Goal: Information Seeking & Learning: Understand process/instructions

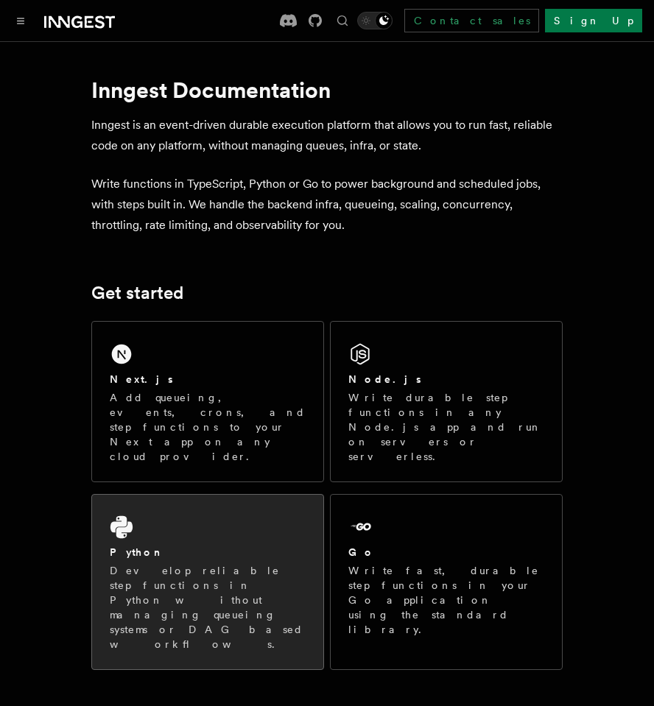
click at [225, 545] on div "Python" at bounding box center [208, 552] width 196 height 15
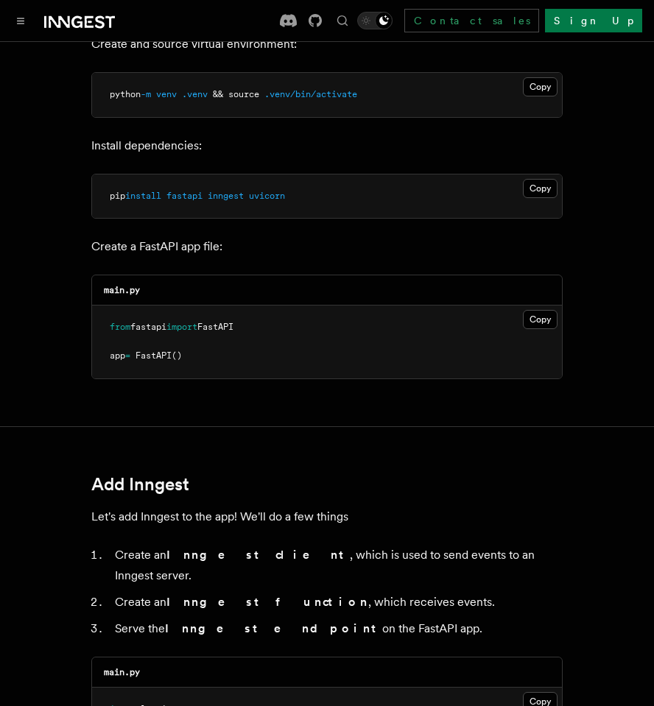
scroll to position [365, 0]
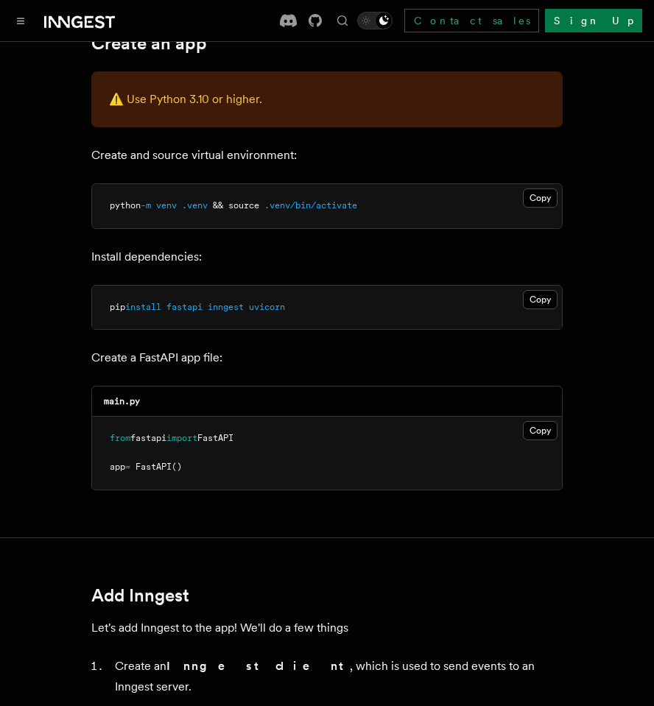
click at [446, 311] on pre "pip install fastapi inngest uvicorn" at bounding box center [327, 308] width 470 height 44
click at [294, 204] on span ".venv/bin/activate" at bounding box center [310, 205] width 93 height 10
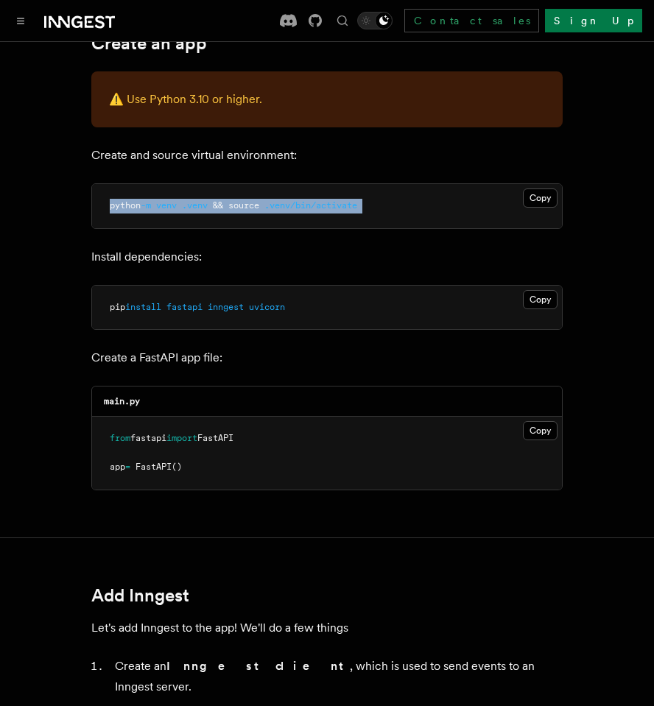
click at [294, 204] on span ".venv/bin/activate" at bounding box center [310, 205] width 93 height 10
copy article "python -m venv .venv && source .venv/bin/activate"
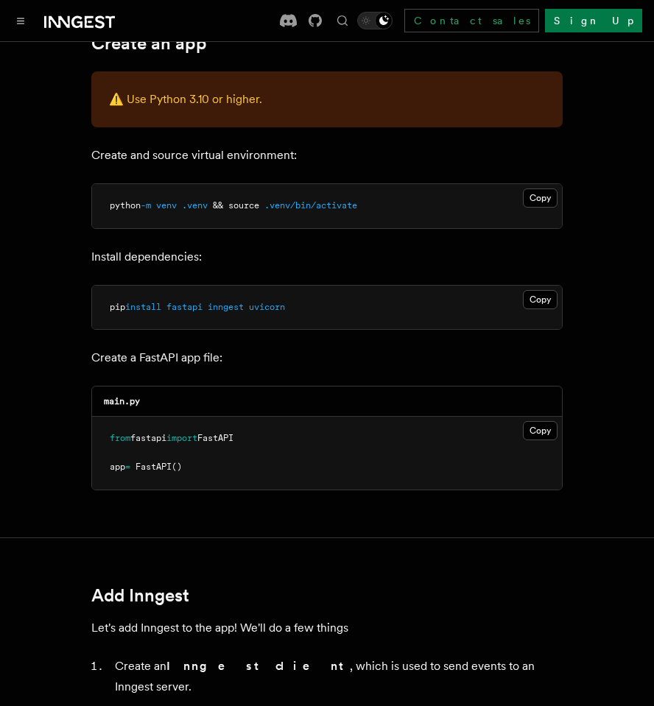
click at [537, 300] on button "Copy Copied" at bounding box center [540, 299] width 35 height 19
click at [540, 429] on button "Copy Copied" at bounding box center [540, 430] width 35 height 19
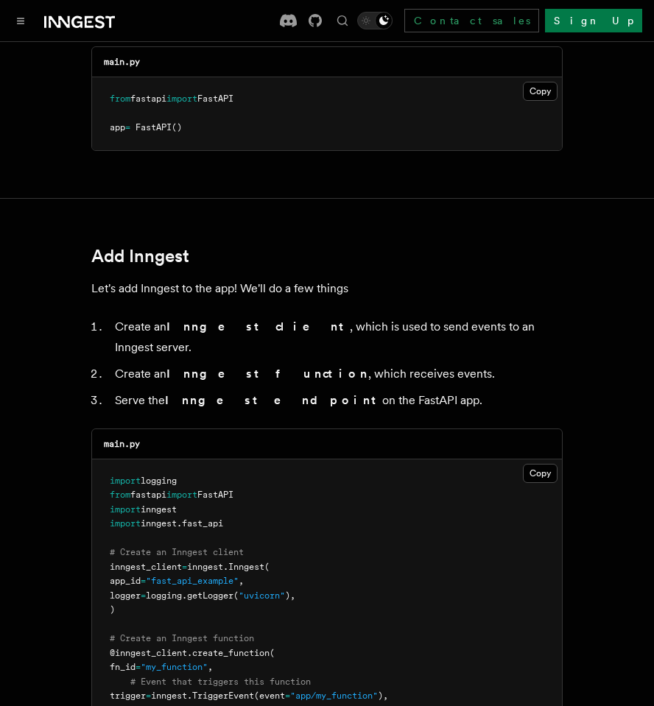
scroll to position [922, 0]
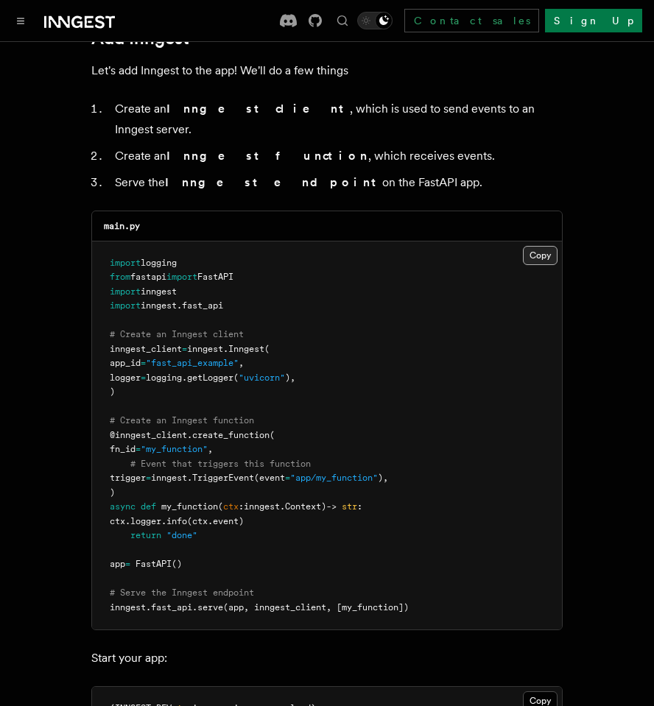
click at [539, 246] on button "Copy Copied" at bounding box center [540, 255] width 35 height 19
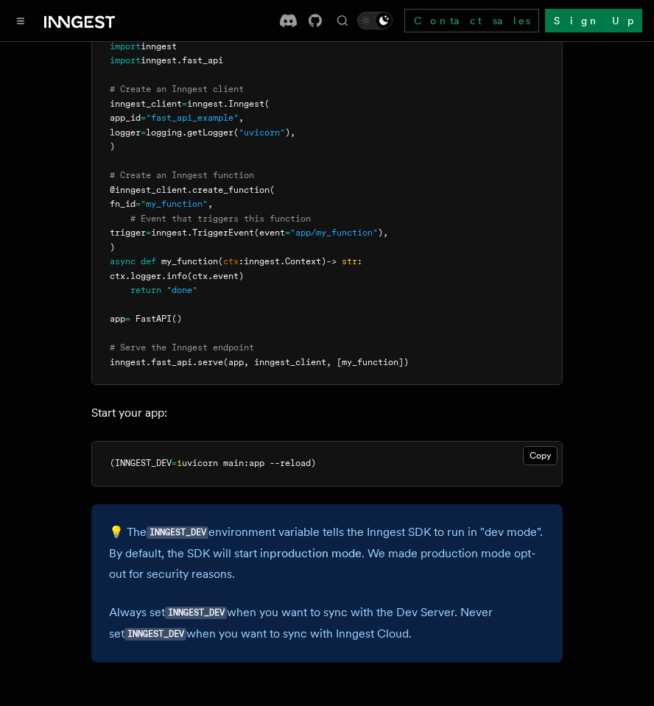
scroll to position [1293, 0]
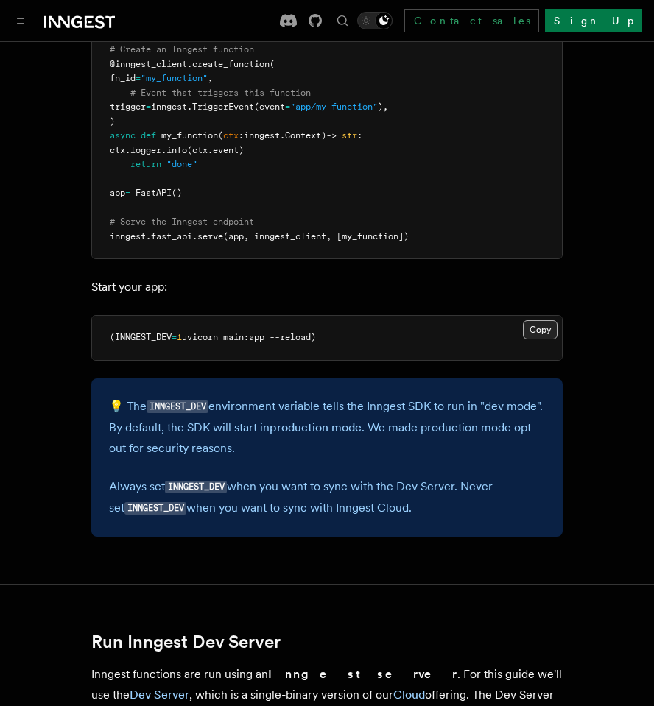
click at [532, 320] on button "Copy Copied" at bounding box center [540, 329] width 35 height 19
click at [241, 332] on span "uvicorn main:app --reload)" at bounding box center [249, 337] width 134 height 10
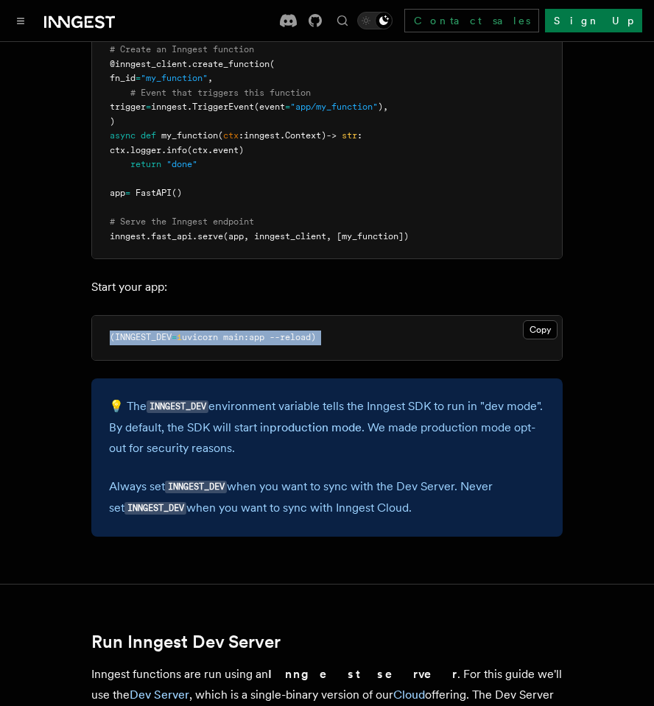
click at [241, 332] on span "uvicorn main:app --reload)" at bounding box center [249, 337] width 134 height 10
copy article "(INNGEST_DEV = 1 uvicorn main:app --reload)"
click at [218, 540] on article "Quick start Python Quick Start This guide will teach you how to add Inngest to …" at bounding box center [327, 536] width 618 height 3541
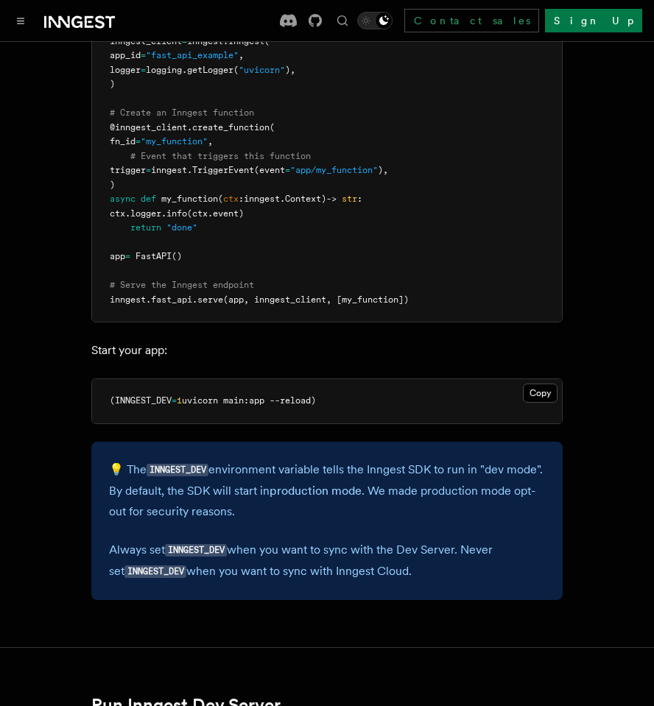
scroll to position [1226, 0]
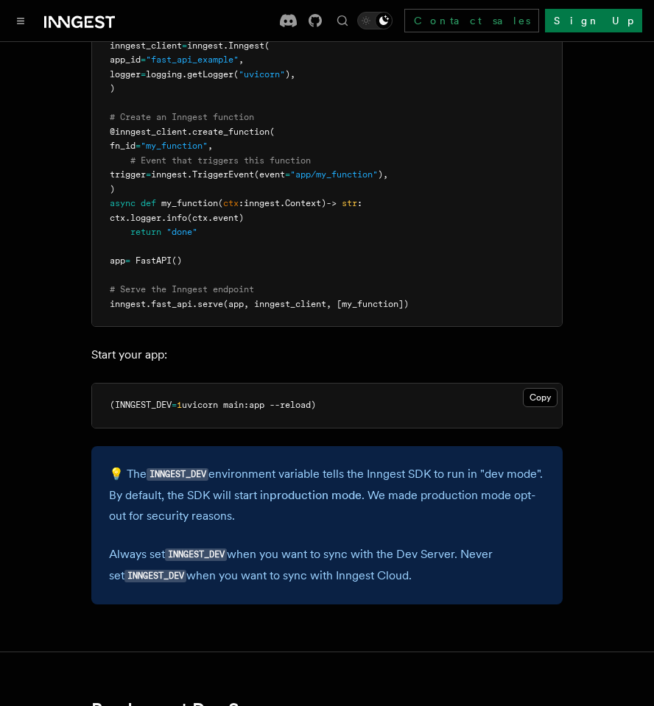
click at [330, 383] on pre "(INNGEST_DEV = 1 uvicorn main:app --reload)" at bounding box center [327, 405] width 470 height 44
copy article "(INNGEST_DEV = 1 uvicorn main:app --reload)"
click at [265, 417] on article "Quick start Python Quick Start This guide will teach you how to add Inngest to …" at bounding box center [327, 603] width 618 height 3541
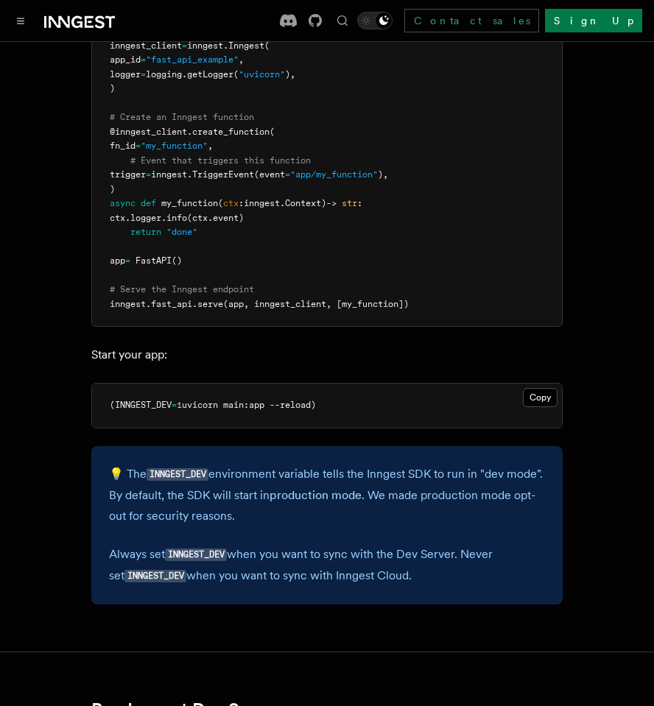
click at [266, 400] on span "uvicorn main:app --reload)" at bounding box center [249, 405] width 134 height 10
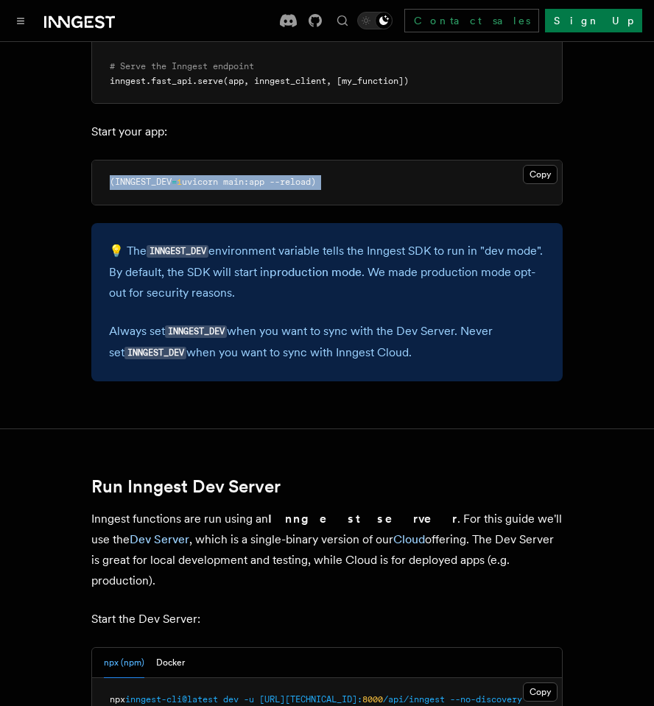
scroll to position [1639, 0]
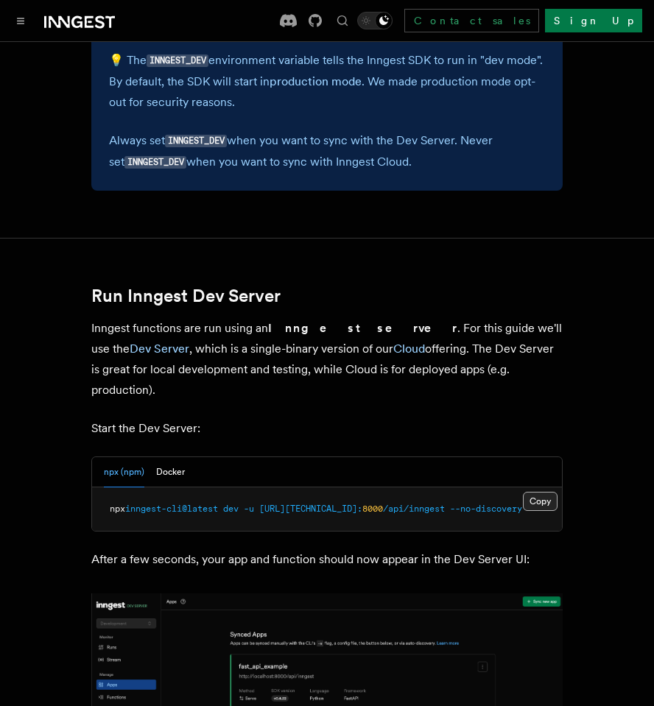
click at [543, 492] on button "Copy Copied" at bounding box center [540, 501] width 35 height 19
click at [540, 492] on button "Copy Copied" at bounding box center [540, 501] width 35 height 19
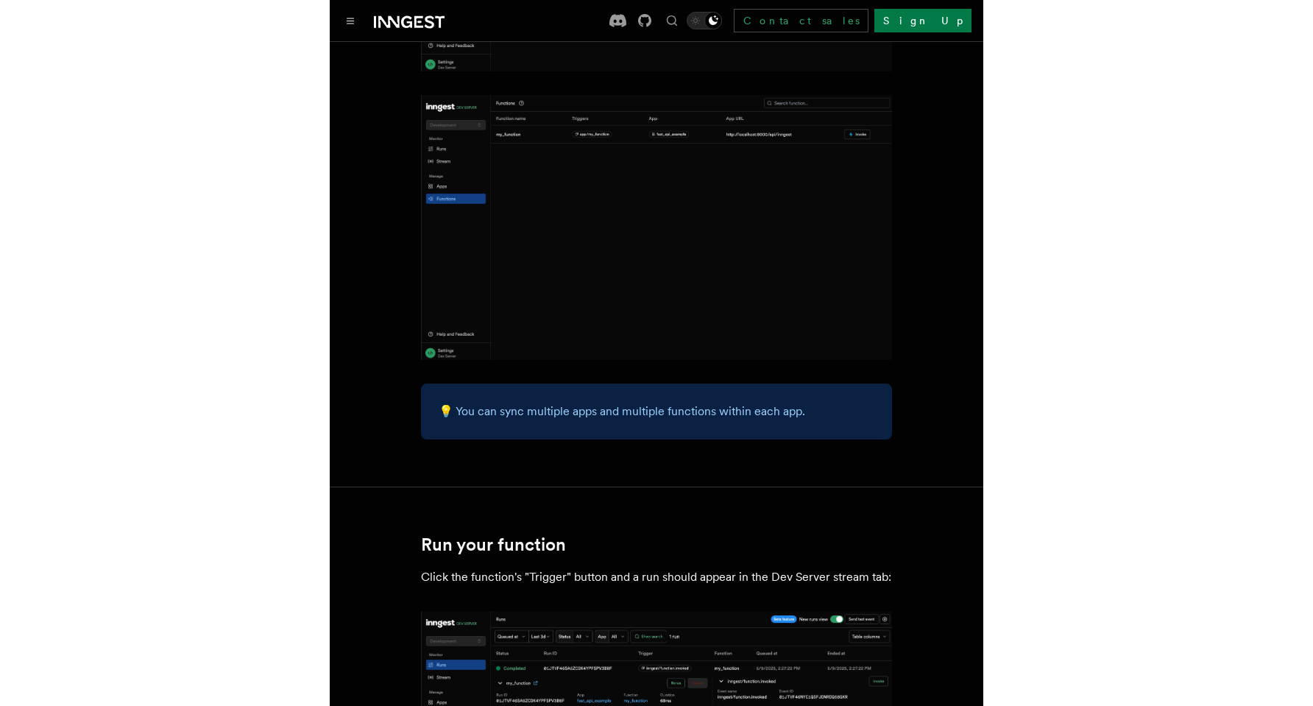
scroll to position [2735, 0]
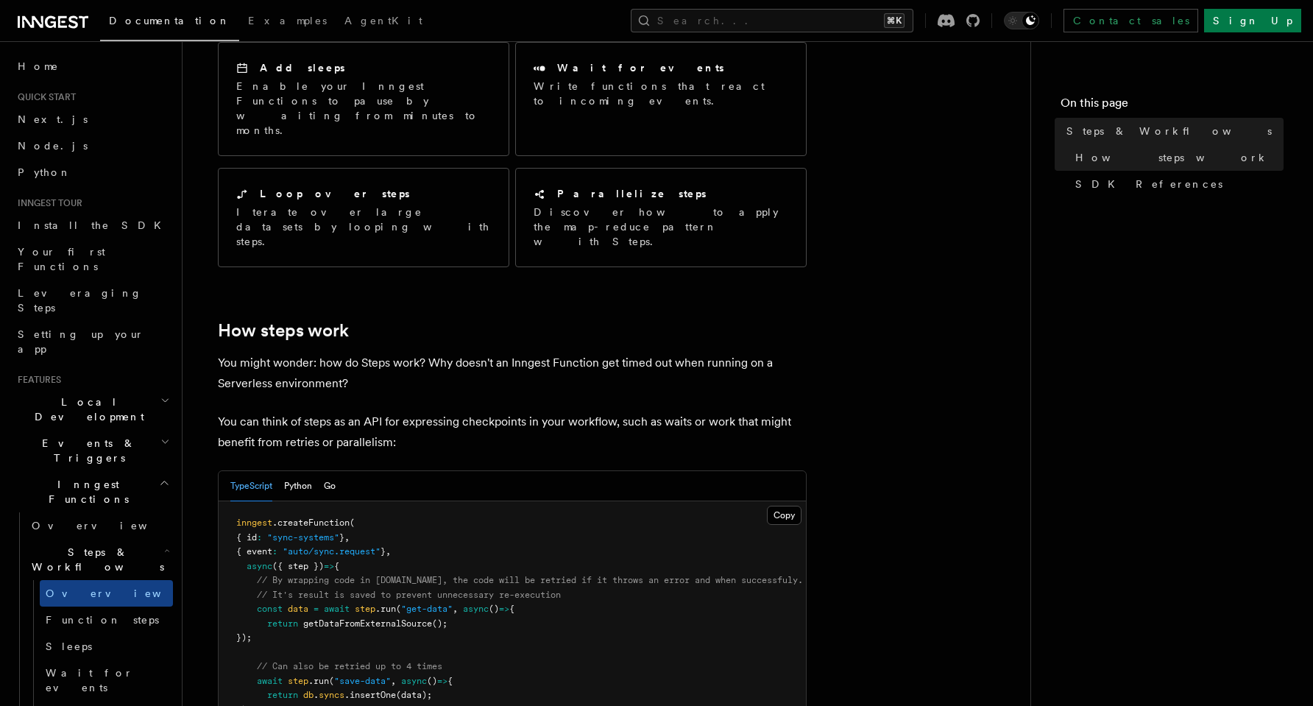
scroll to position [402, 0]
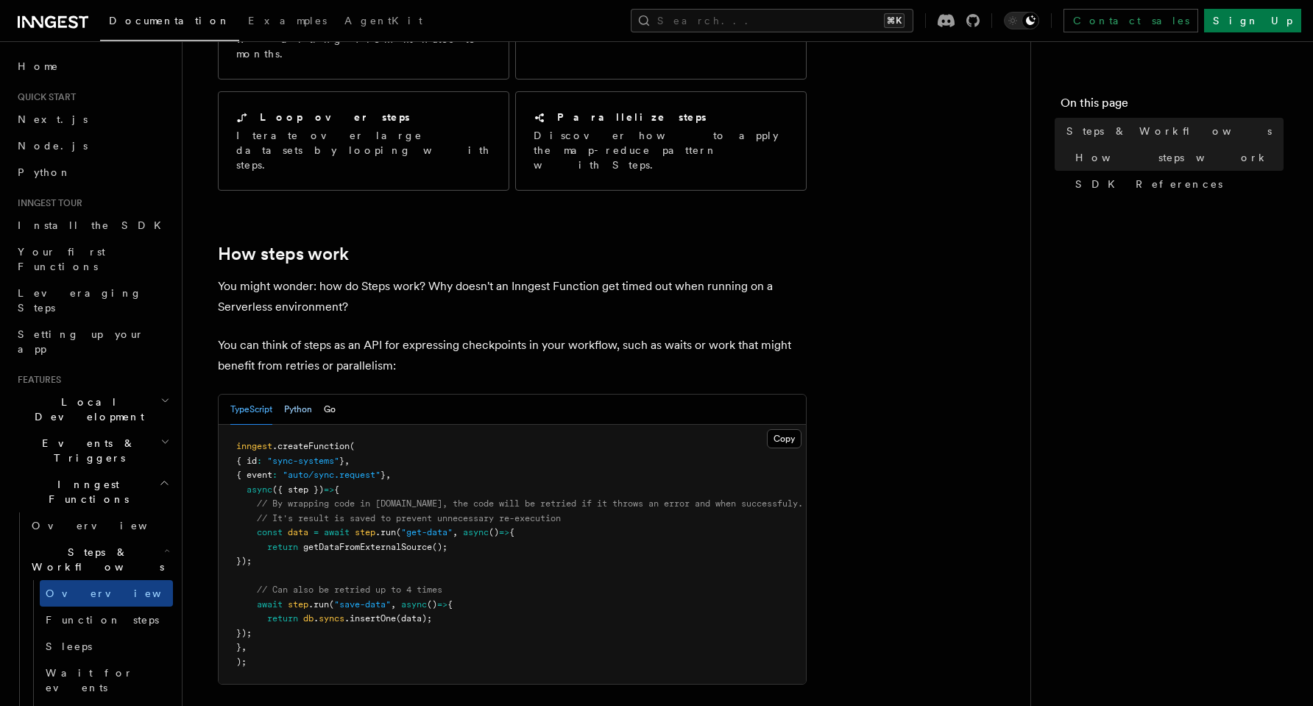
click at [303, 395] on button "Python" at bounding box center [298, 410] width 28 height 30
